Goal: Check status: Check status

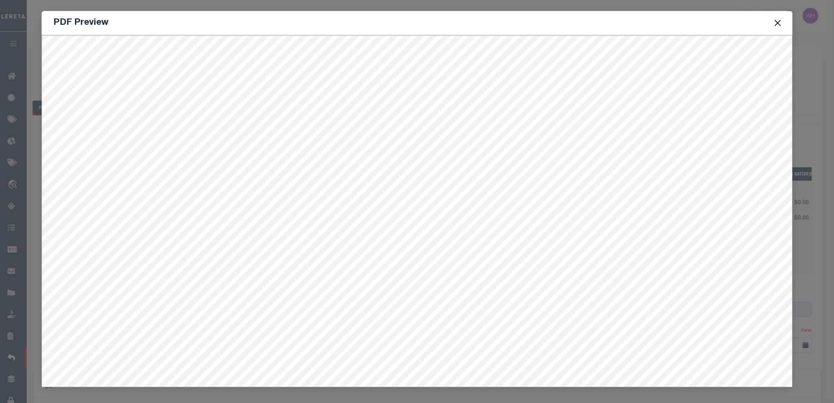
select select "MT"
select select "COL"
select select "OVP"
select select "FDX"
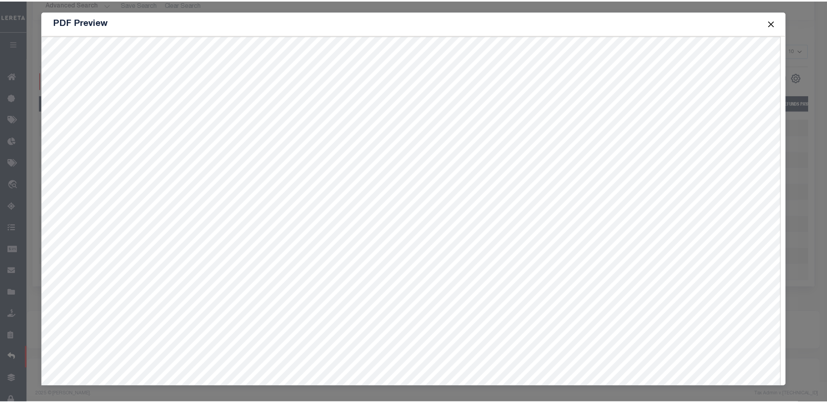
scroll to position [406, 0]
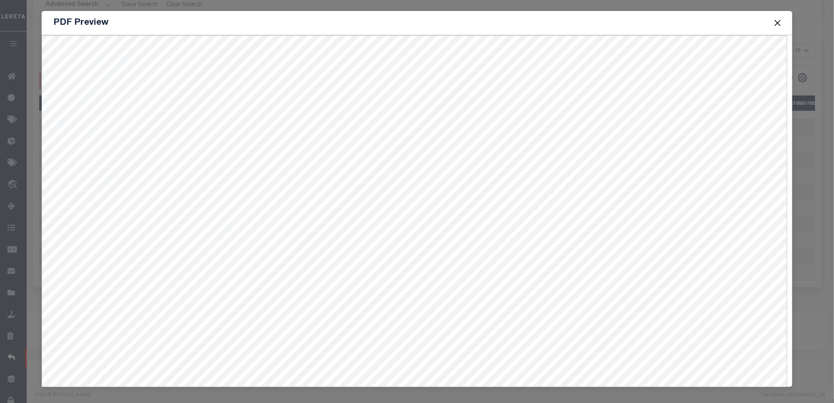
click at [776, 22] on button "Close" at bounding box center [777, 23] width 10 height 10
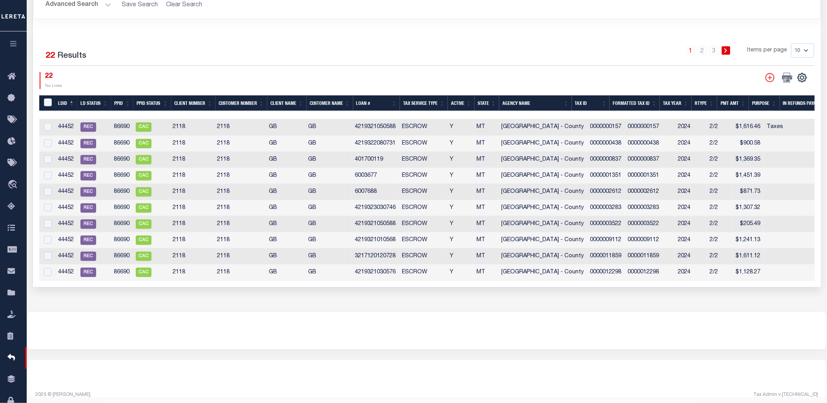
click at [370, 126] on td "4219321050588" at bounding box center [375, 127] width 47 height 17
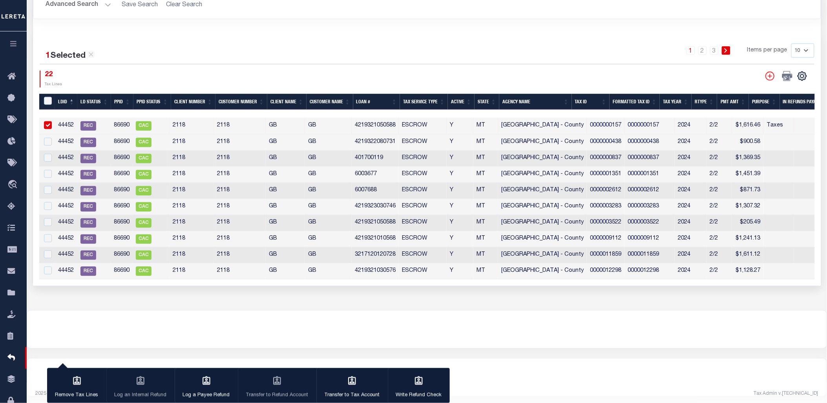
click at [370, 126] on td "4219321050588" at bounding box center [375, 126] width 47 height 17
checkbox input "false"
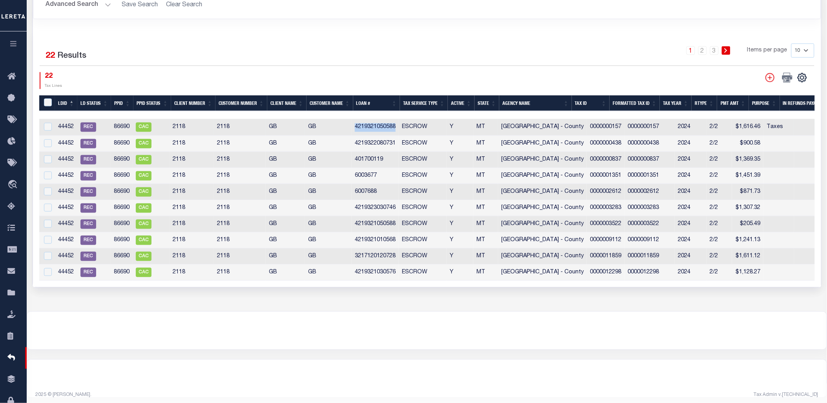
copy td "4219321050588"
